Goal: Information Seeking & Learning: Obtain resource

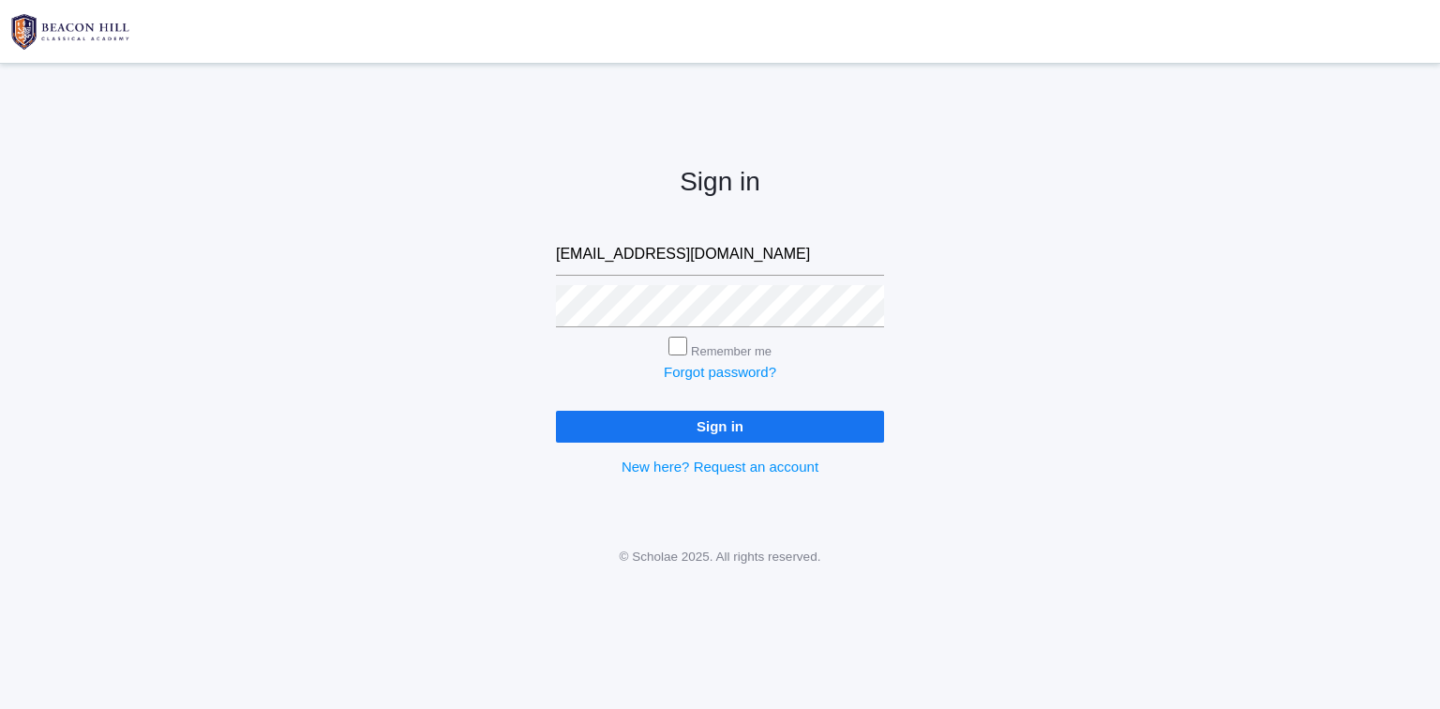
type input "isaiah419n10@protonmail.com"
click at [831, 431] on input "Sign in" at bounding box center [720, 426] width 328 height 31
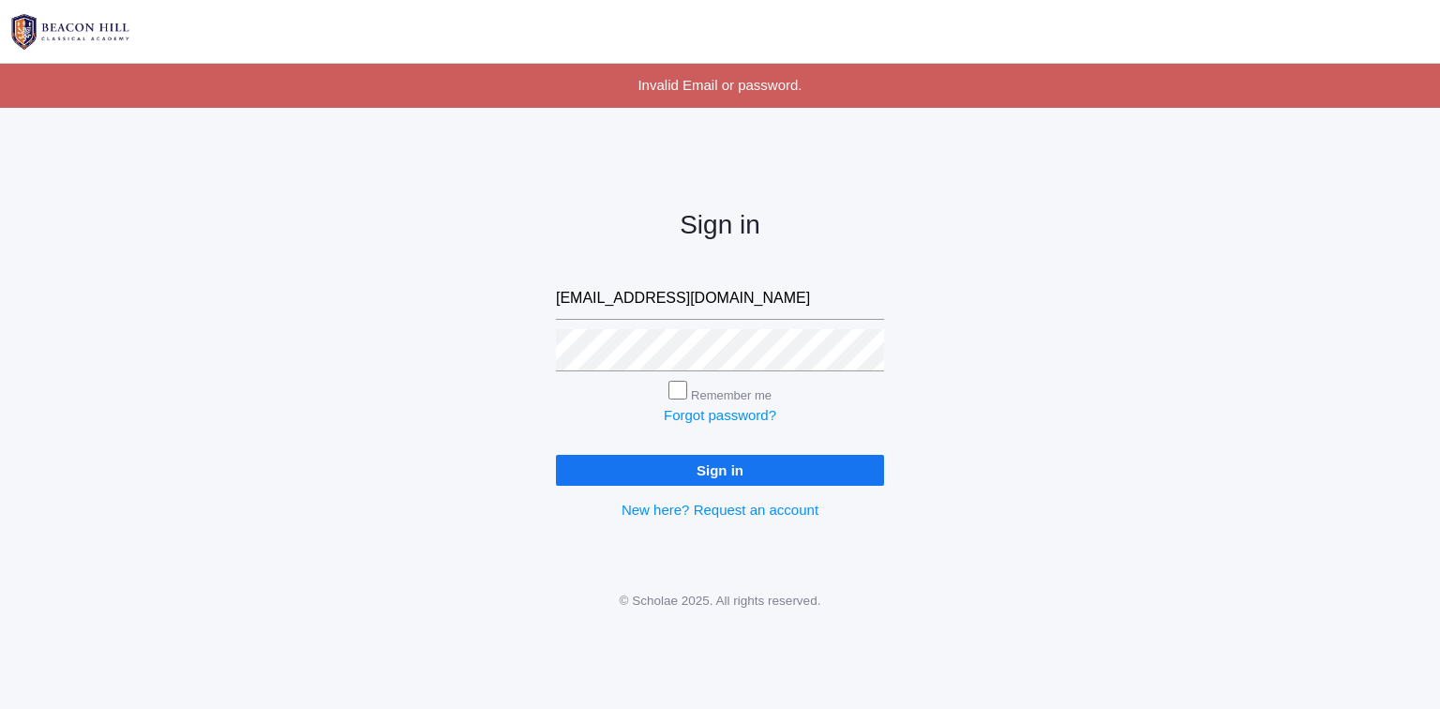
click at [744, 474] on input "Sign in" at bounding box center [720, 470] width 328 height 31
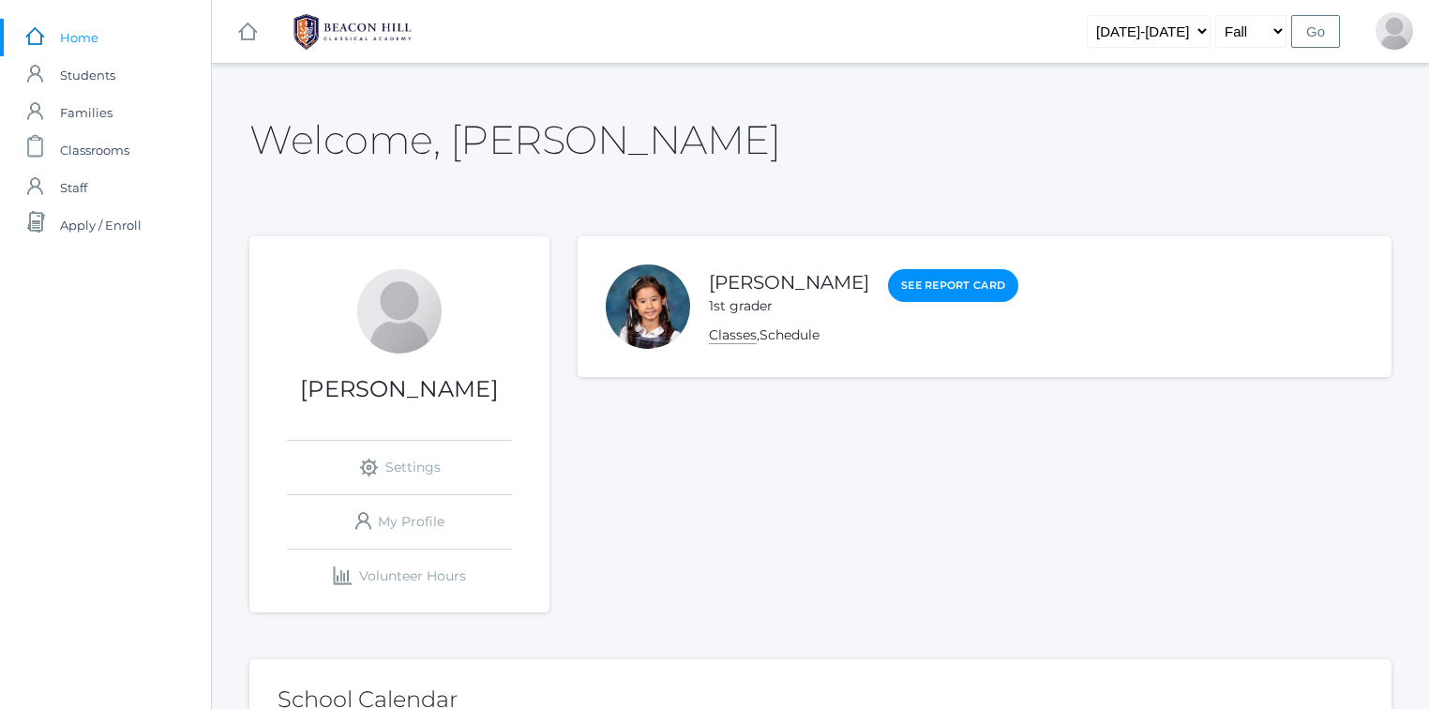
click at [730, 338] on link "Classes" at bounding box center [733, 335] width 48 height 18
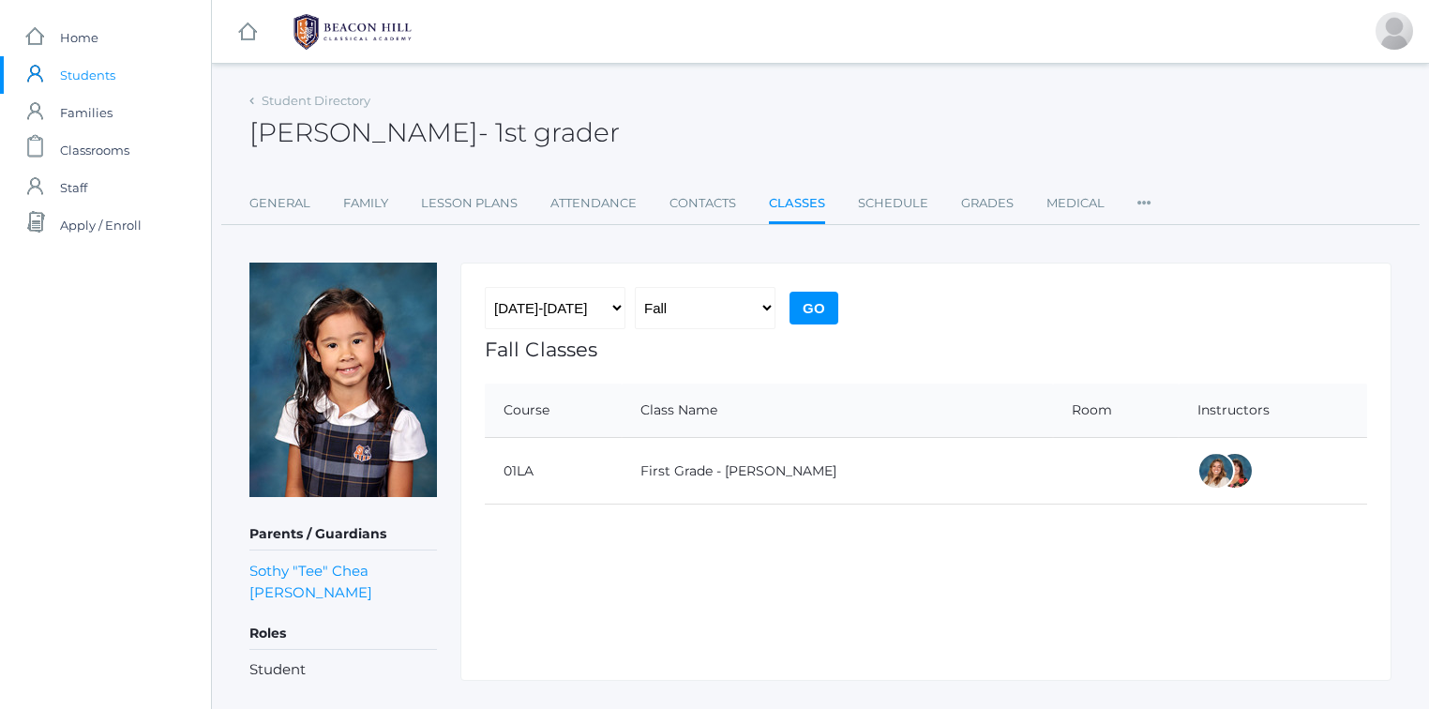
scroll to position [38, 0]
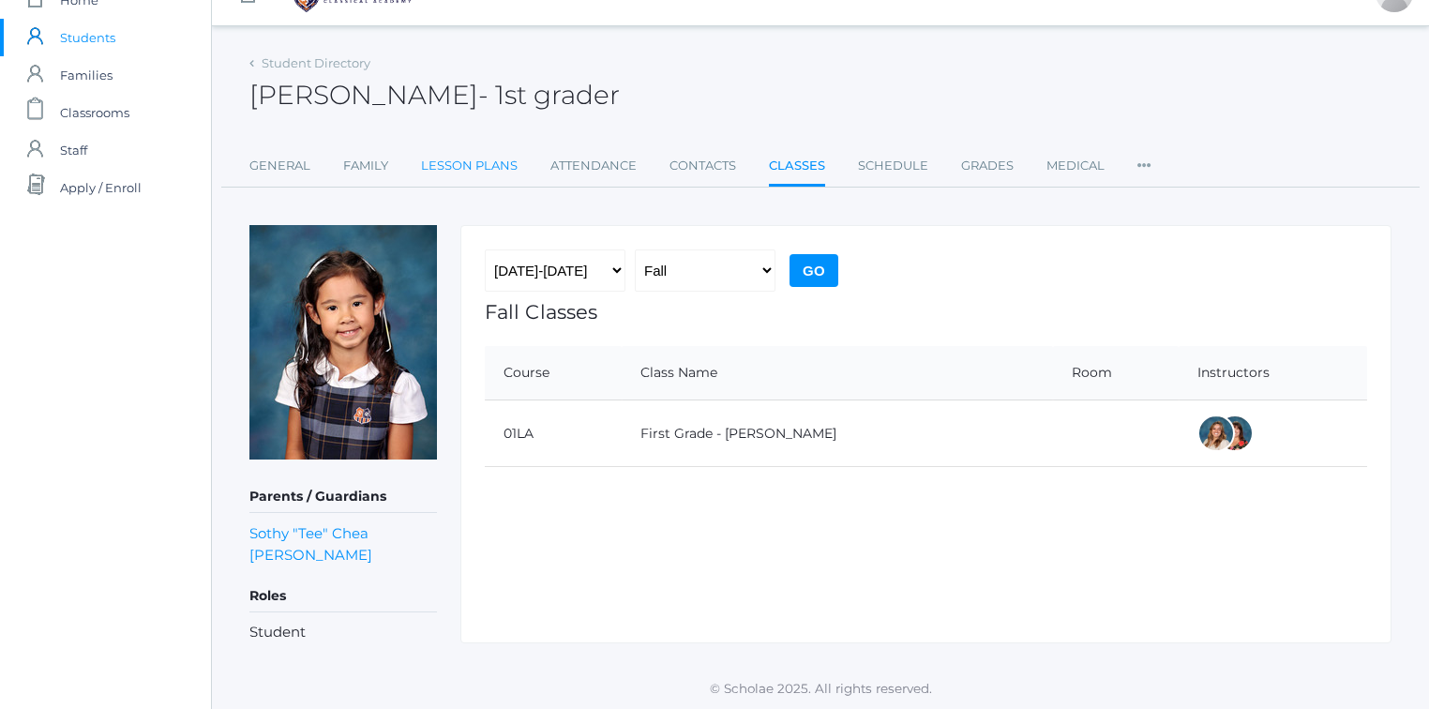
click at [484, 164] on link "Lesson Plans" at bounding box center [469, 166] width 97 height 38
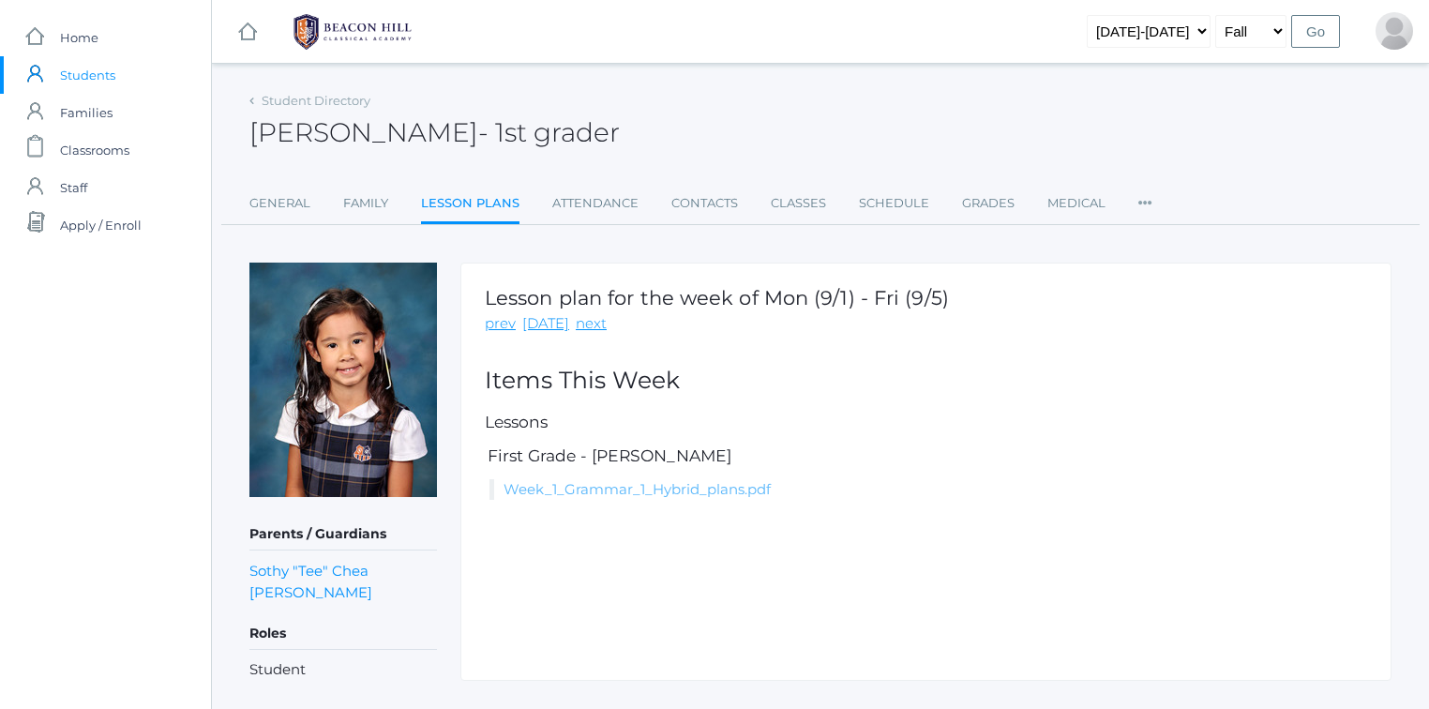
click at [683, 483] on link "Week_1_Grammar_1_Hybrid_plans.pdf" at bounding box center [637, 489] width 267 height 18
click at [75, 41] on span "Home" at bounding box center [79, 38] width 38 height 38
